Goal: Task Accomplishment & Management: Manage account settings

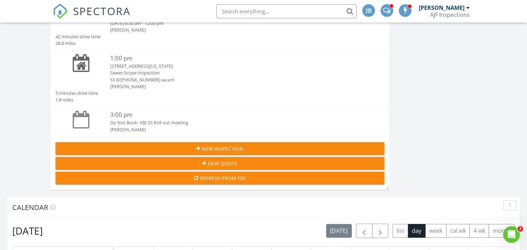
scroll to position [117, 0]
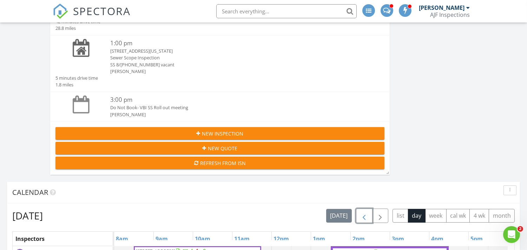
click at [364, 212] on span "button" at bounding box center [364, 216] width 8 height 8
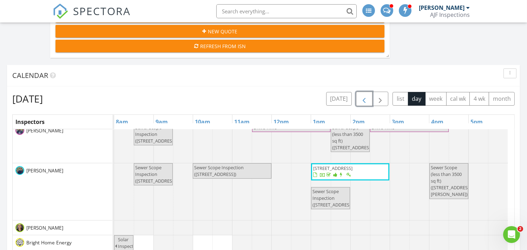
scroll to position [622, 0]
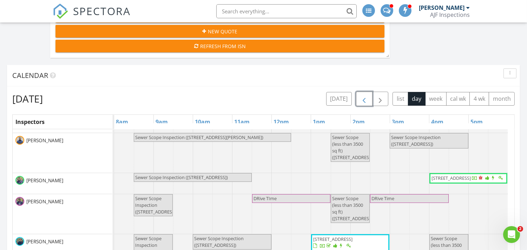
click at [150, 210] on span "Sewer Scope Inspection (314 E Cholla St , Casa Grande)" at bounding box center [156, 205] width 42 height 20
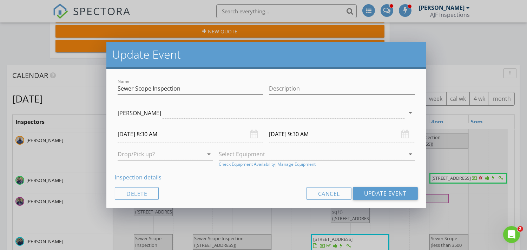
click at [139, 177] on link "Inspection details" at bounding box center [138, 177] width 47 height 8
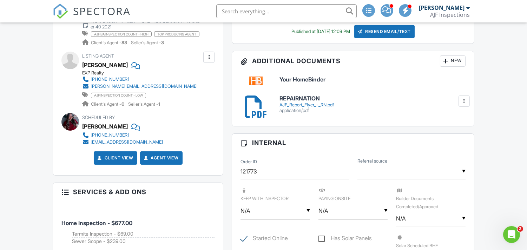
scroll to position [156, 0]
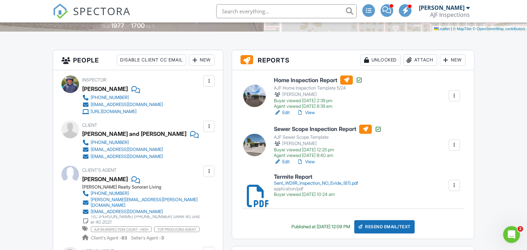
click at [314, 162] on link "View" at bounding box center [306, 161] width 18 height 7
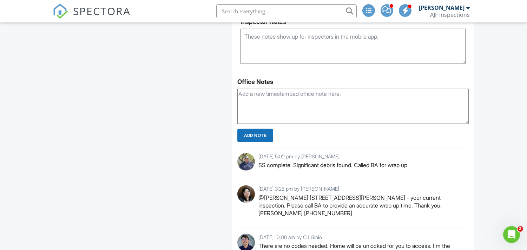
scroll to position [1070, 0]
